Goal: Information Seeking & Learning: Check status

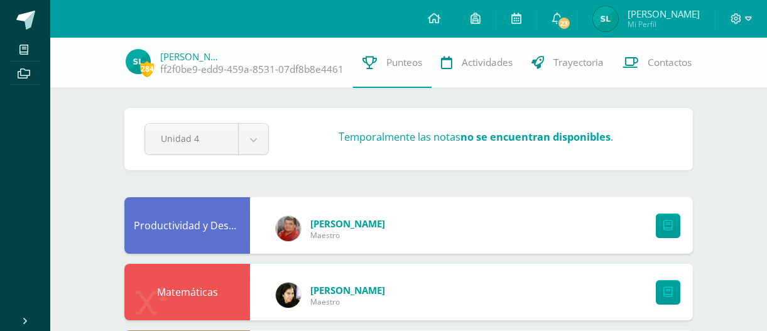
scroll to position [795, 0]
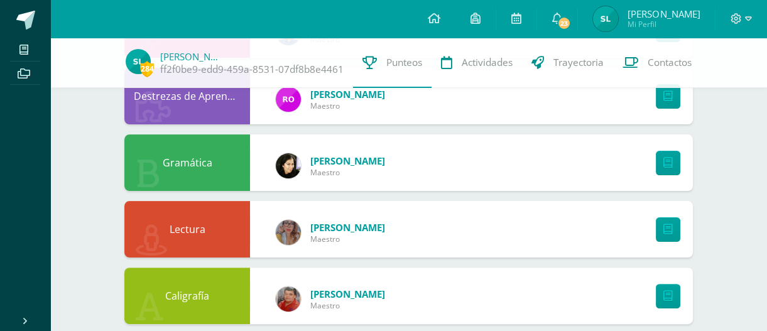
click at [303, 1] on div "Configuración Cerrar sesión [PERSON_NAME] Mi Perfil 23 23 Avisos 2241 avisos si…" at bounding box center [408, 19] width 717 height 38
drag, startPoint x: 303, startPoint y: 1, endPoint x: 303, endPoint y: 14, distance: 13.2
click at [301, 14] on div "Configuración Cerrar sesión [PERSON_NAME] Mi Perfil 23 23 Avisos 2241 avisos si…" at bounding box center [408, 19] width 717 height 38
click at [271, 18] on div "Configuración Cerrar sesión [PERSON_NAME] Mi Perfil 23 23 Avisos 2241 avisos si…" at bounding box center [408, 19] width 717 height 38
click at [224, 50] on span "[PERSON_NAME] ff2f0be9-edd9-459a-8531-07df8b8e4461" at bounding box center [251, 63] width 183 height 26
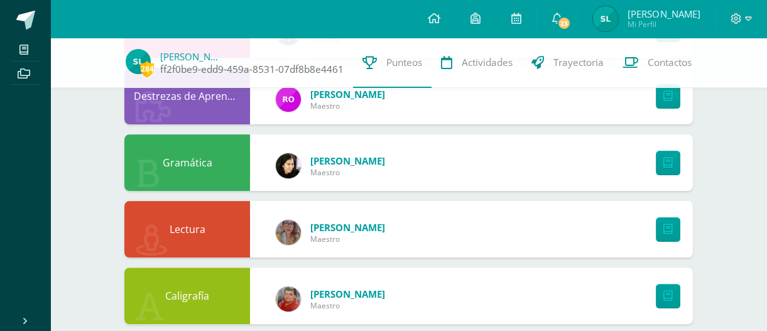
click at [230, 68] on link "ff2f0be9-edd9-459a-8531-07df8b8e4461" at bounding box center [251, 69] width 183 height 13
click at [231, 64] on link "ff2f0be9-edd9-459a-8531-07df8b8e4461" at bounding box center [251, 69] width 183 height 13
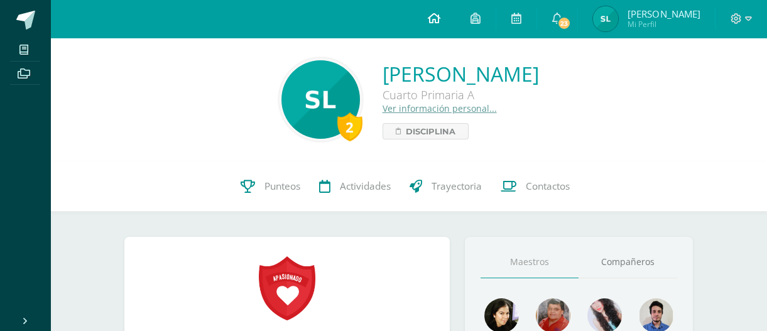
click at [429, 14] on icon at bounding box center [434, 18] width 13 height 11
click at [431, 15] on icon at bounding box center [434, 18] width 13 height 11
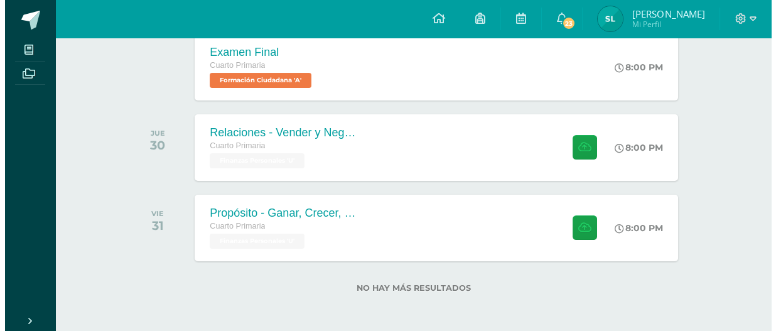
scroll to position [457, 0]
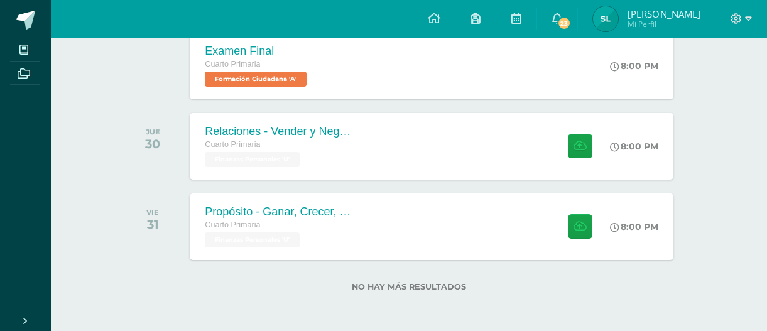
click at [752, 11] on div at bounding box center [741, 19] width 52 height 38
click at [605, 62] on div "Examen Final Cuarto Primaria Formación Ciudadana 'A' 8:00 PM Examen Final Forma…" at bounding box center [432, 65] width 488 height 67
